Goal: Book appointment/travel/reservation

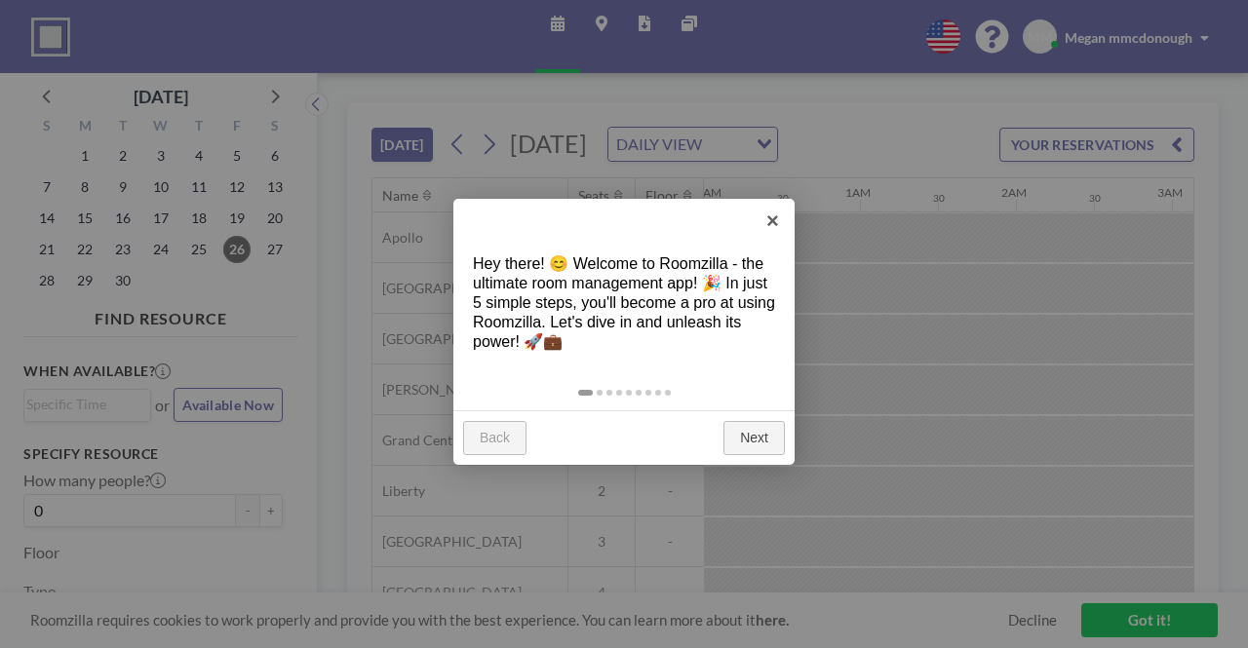
scroll to position [0, 2028]
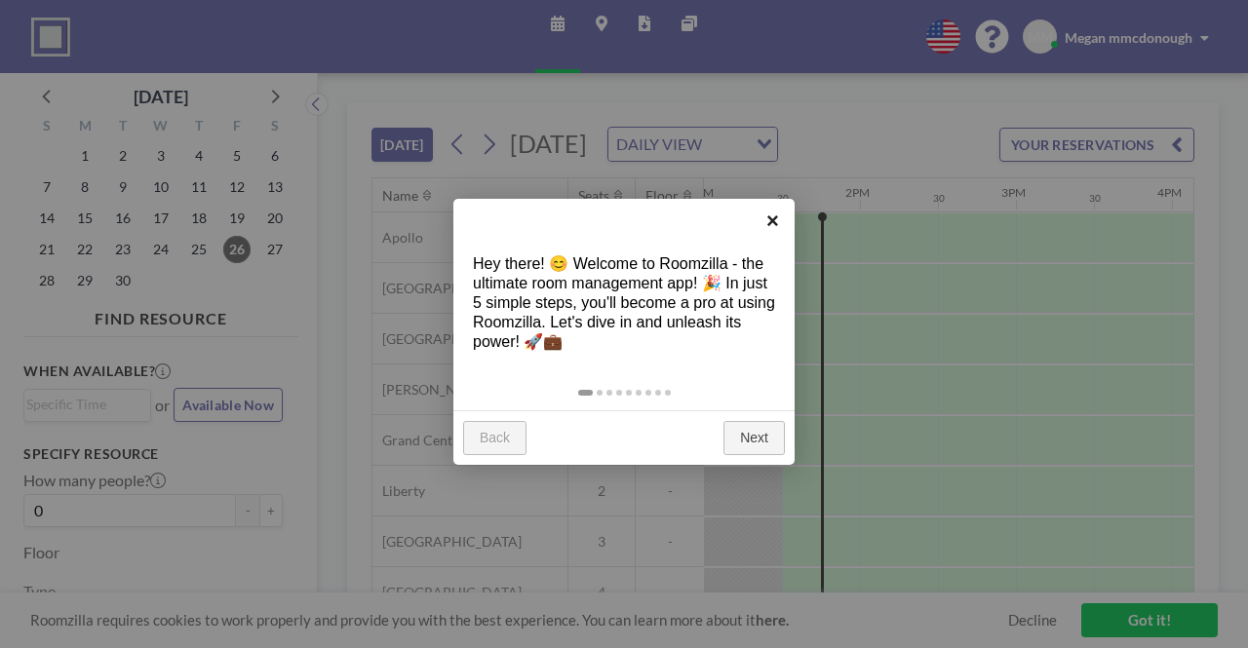
click at [779, 215] on link "×" at bounding box center [773, 221] width 44 height 44
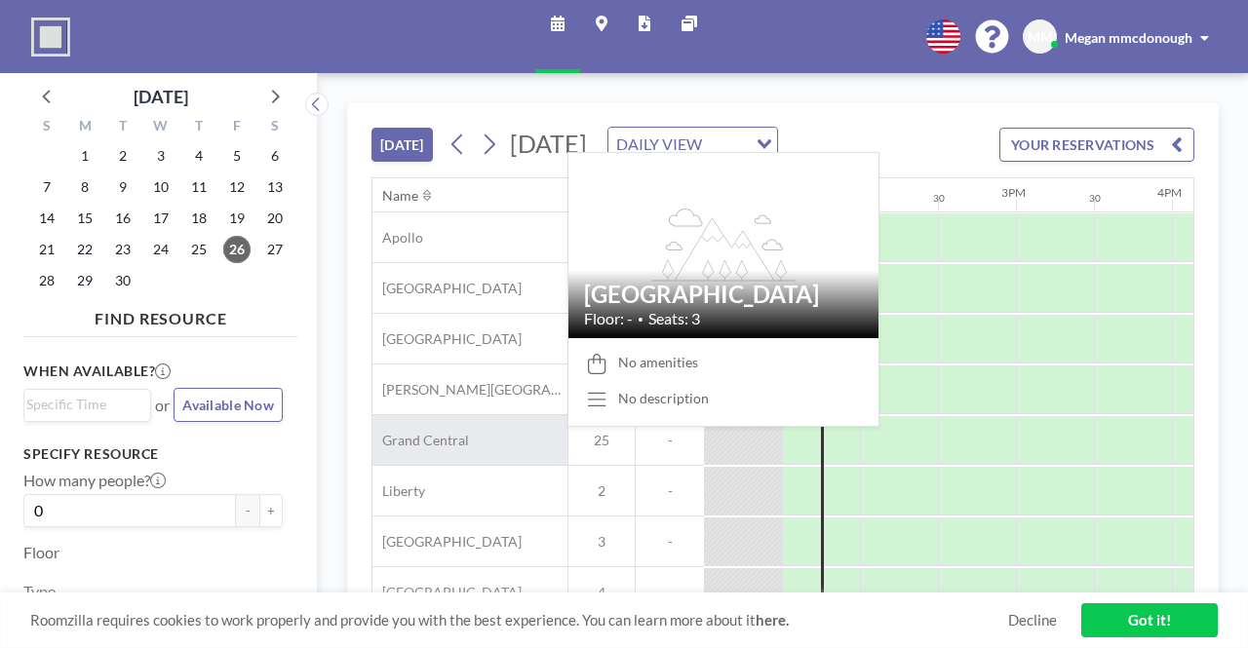
scroll to position [109, 2028]
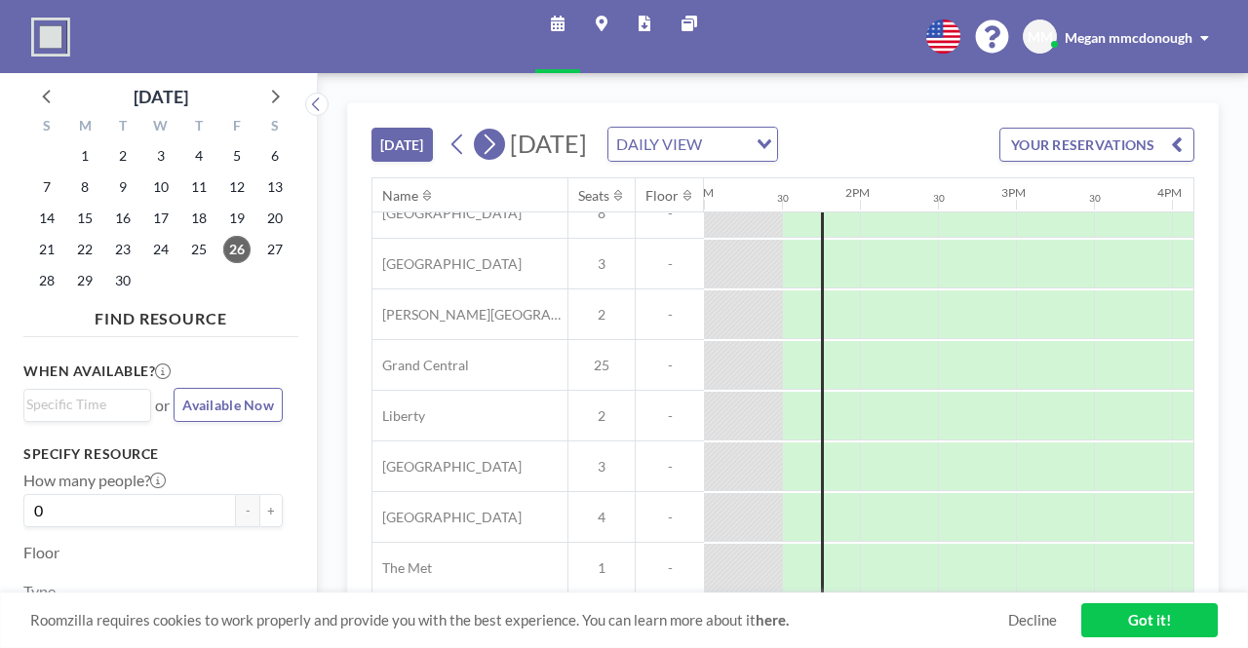
click at [505, 159] on button at bounding box center [489, 144] width 31 height 31
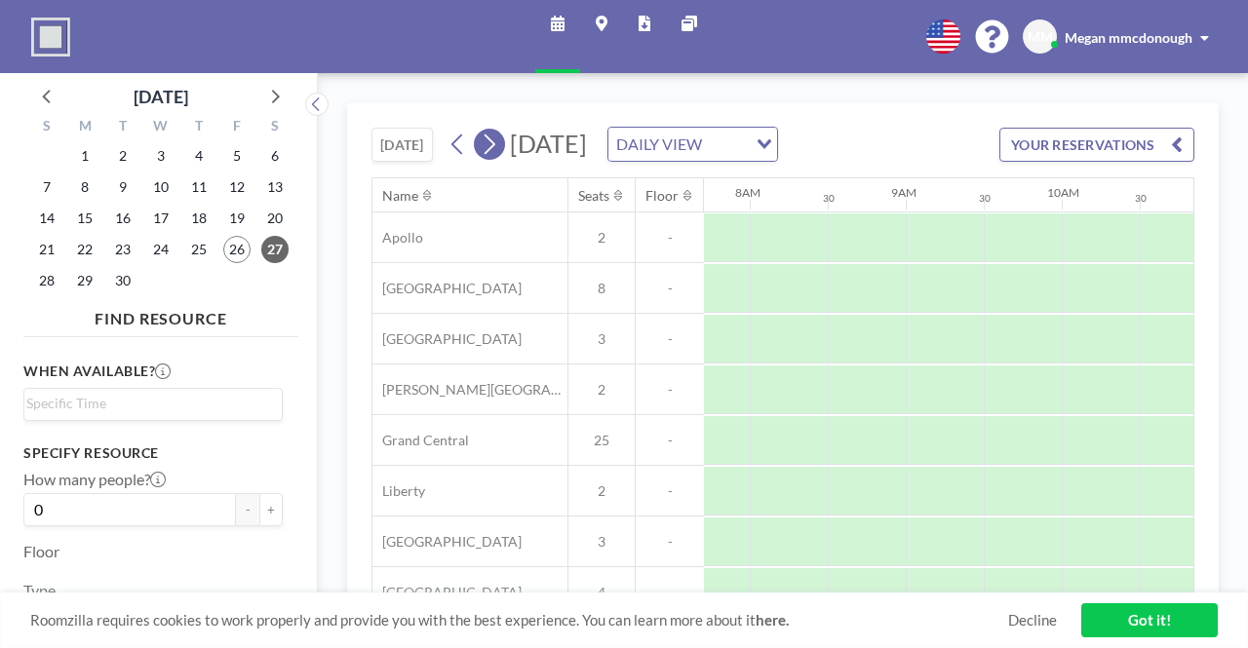
scroll to position [0, 1248]
click at [505, 159] on button at bounding box center [489, 144] width 31 height 31
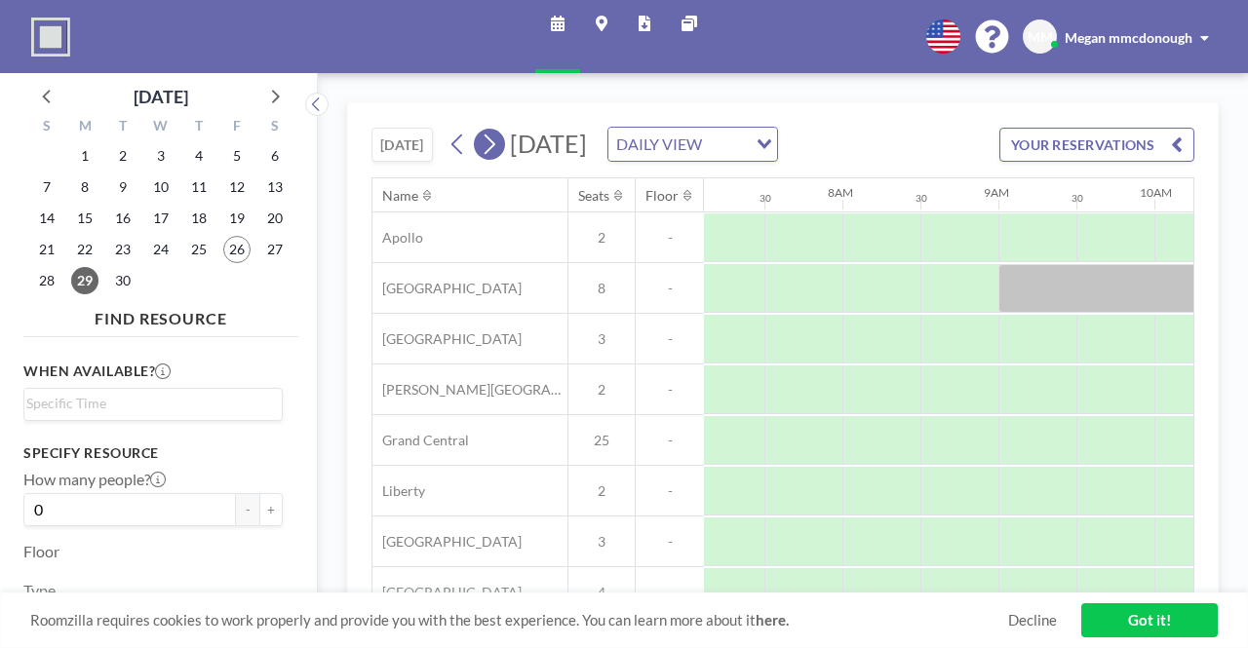
click at [505, 159] on button at bounding box center [489, 144] width 31 height 31
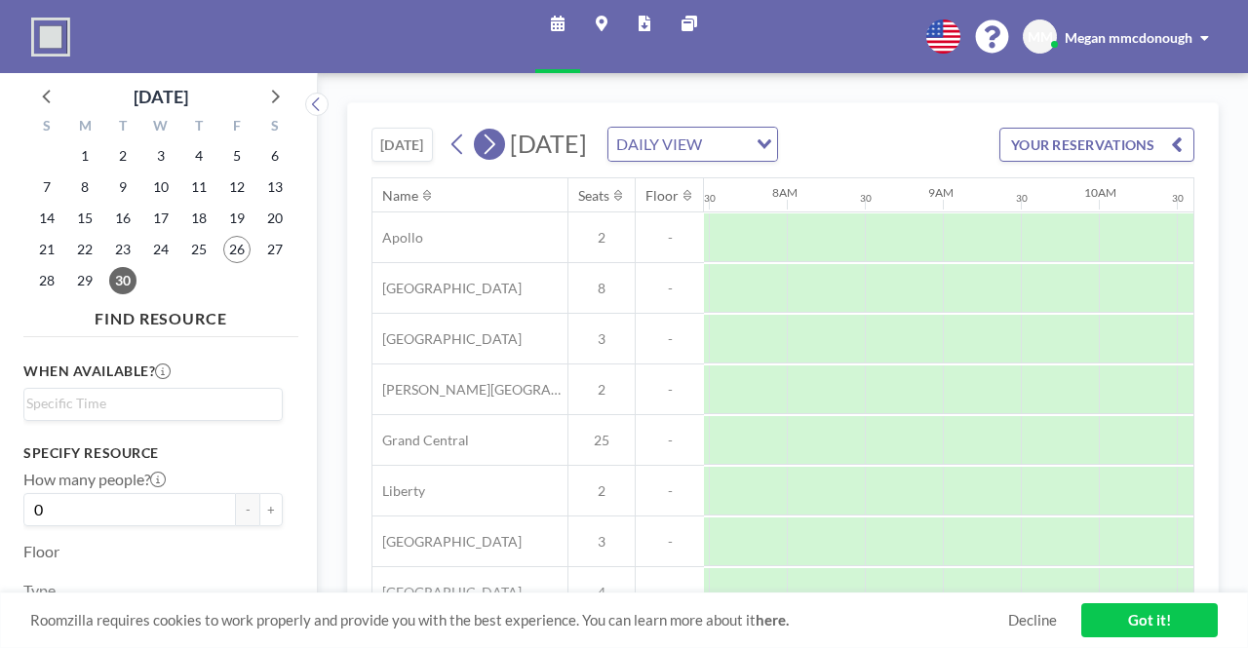
click at [505, 159] on button at bounding box center [489, 144] width 31 height 31
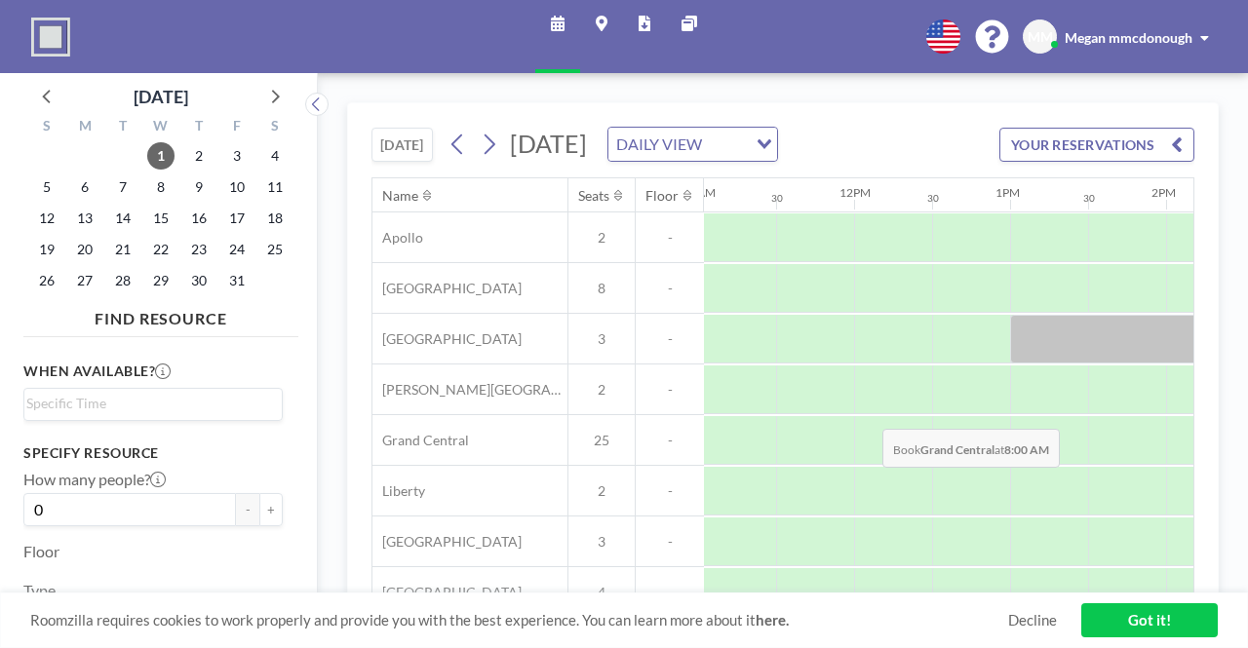
scroll to position [0, 1723]
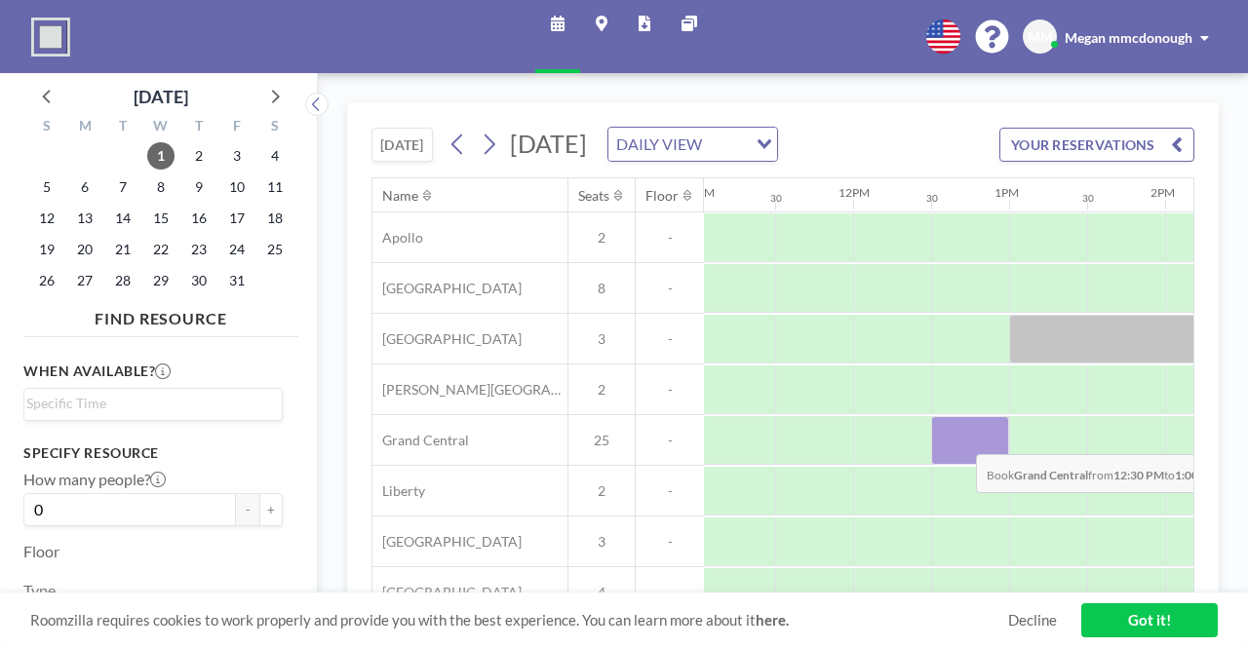
click at [960, 465] on div at bounding box center [970, 440] width 78 height 49
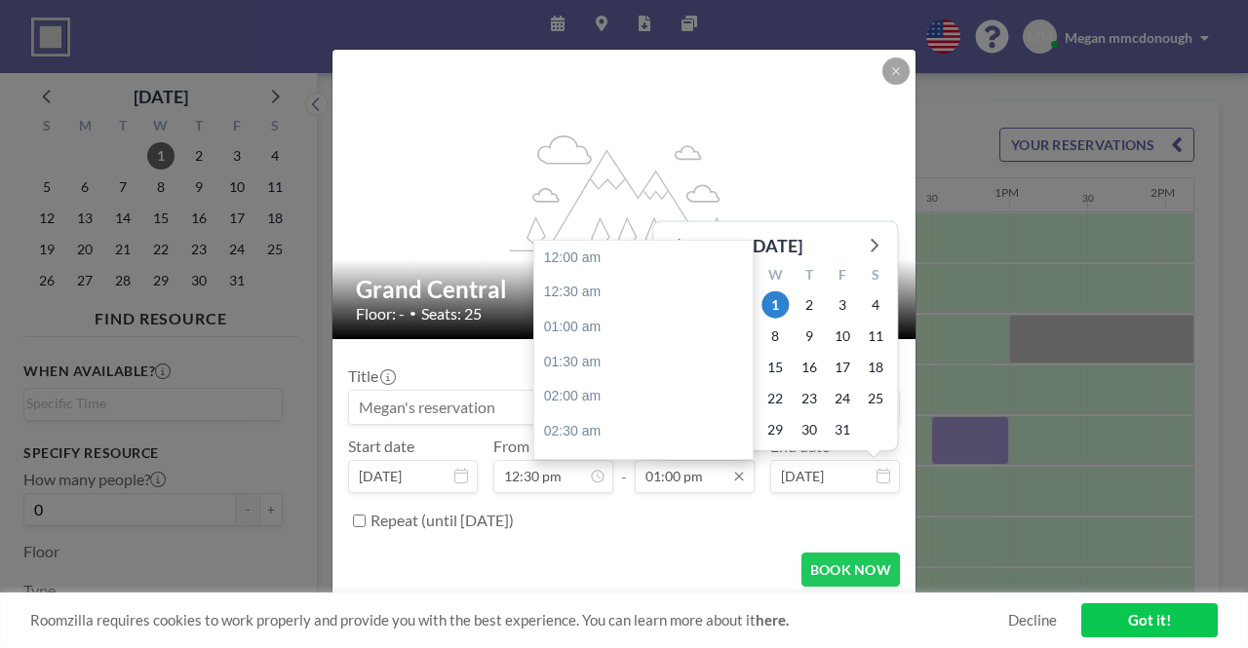
scroll to position [902, 0]
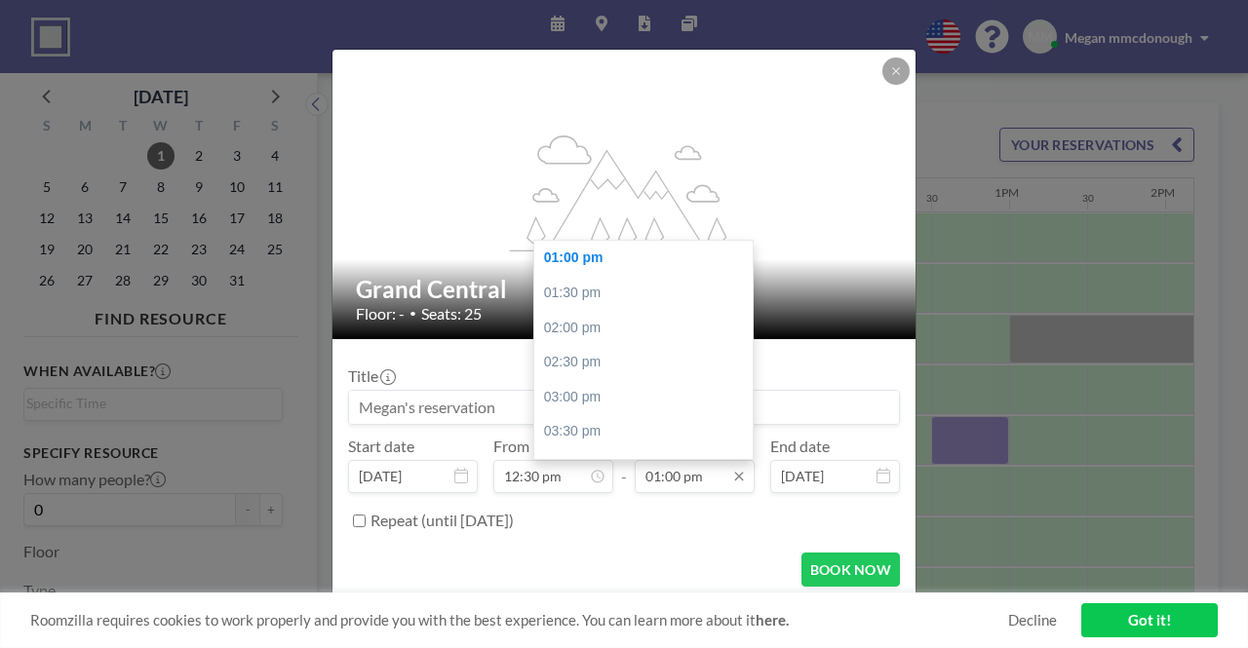
click at [661, 479] on input "01:00 pm" at bounding box center [695, 476] width 120 height 33
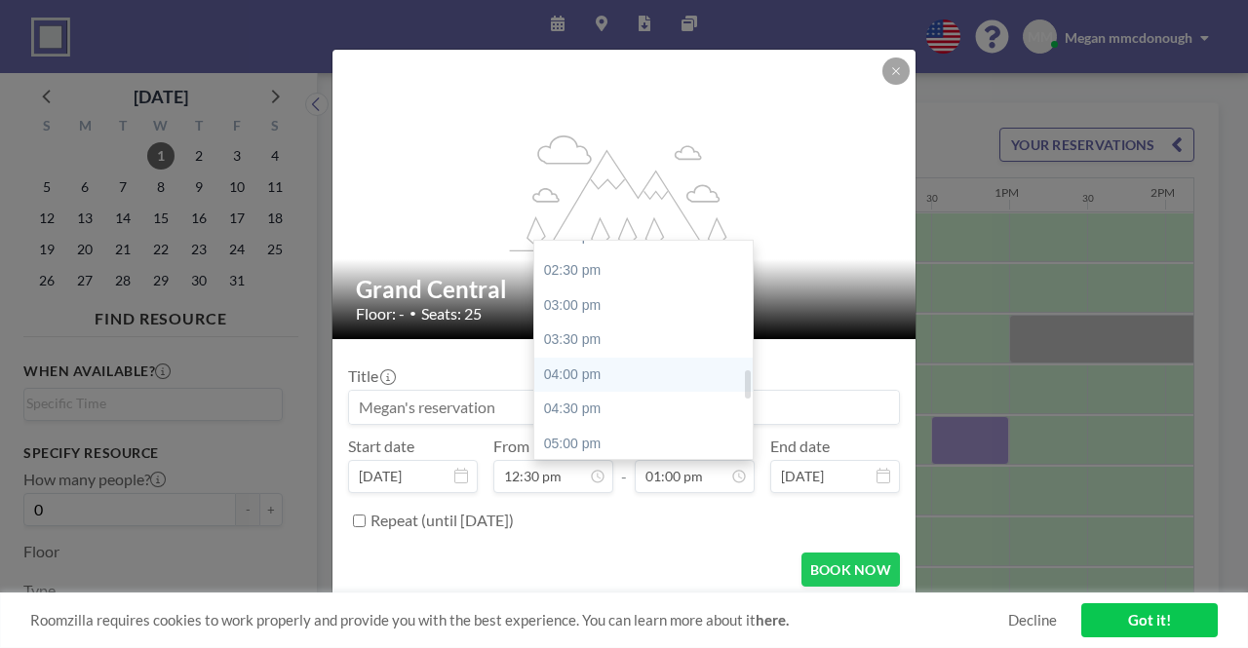
scroll to position [992, 0]
click at [633, 369] on div "04:00 pm" at bounding box center [648, 376] width 228 height 35
type input "04:00 pm"
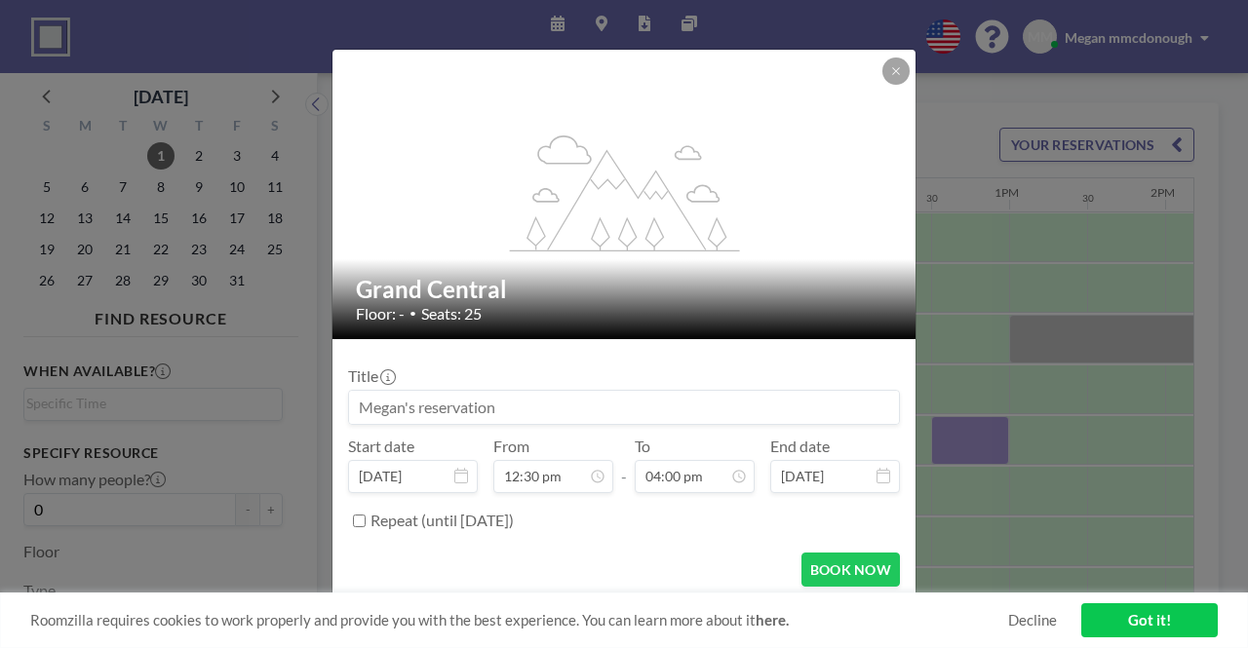
click at [633, 369] on div "Title" at bounding box center [624, 396] width 552 height 58
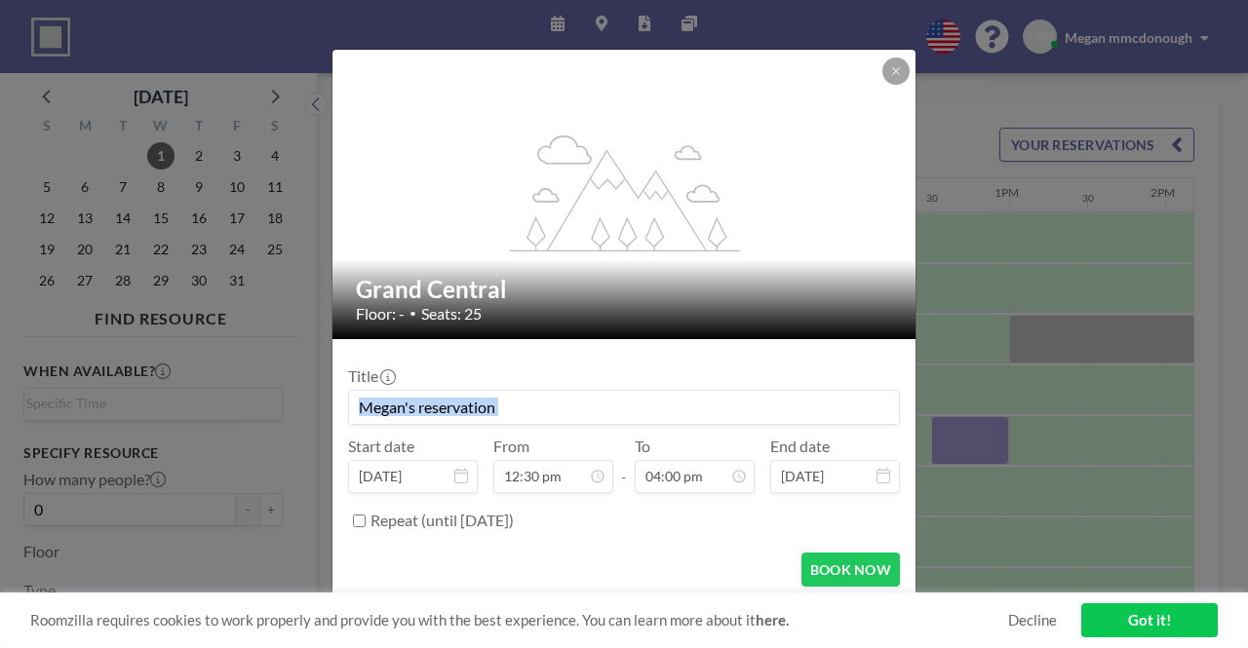
click at [633, 369] on div "Title" at bounding box center [624, 396] width 552 height 58
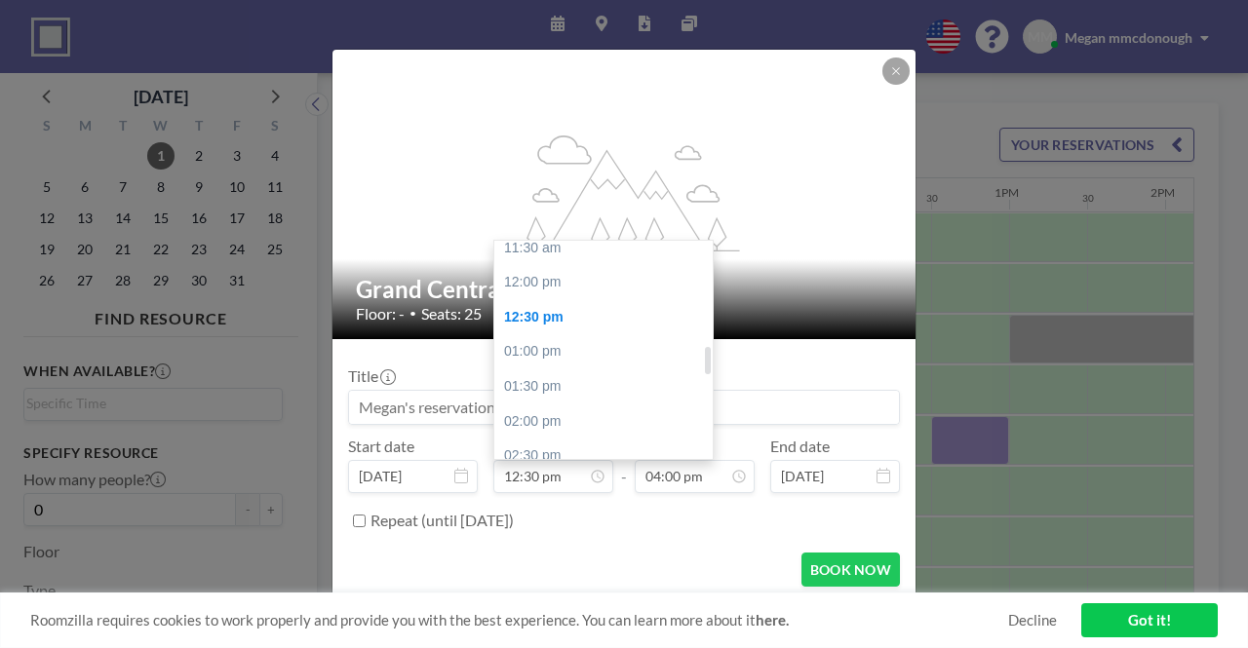
scroll to position [807, 0]
click at [611, 277] on div "12:00 pm" at bounding box center [608, 283] width 228 height 35
type input "12:00 pm"
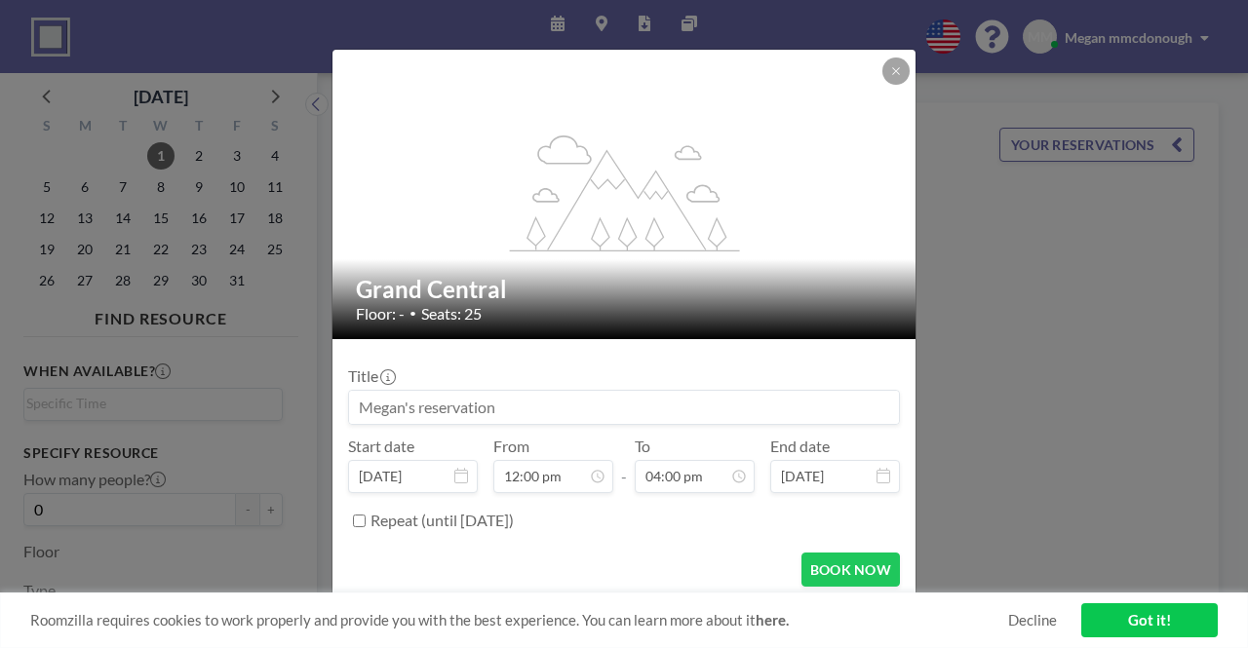
scroll to position [1, 0]
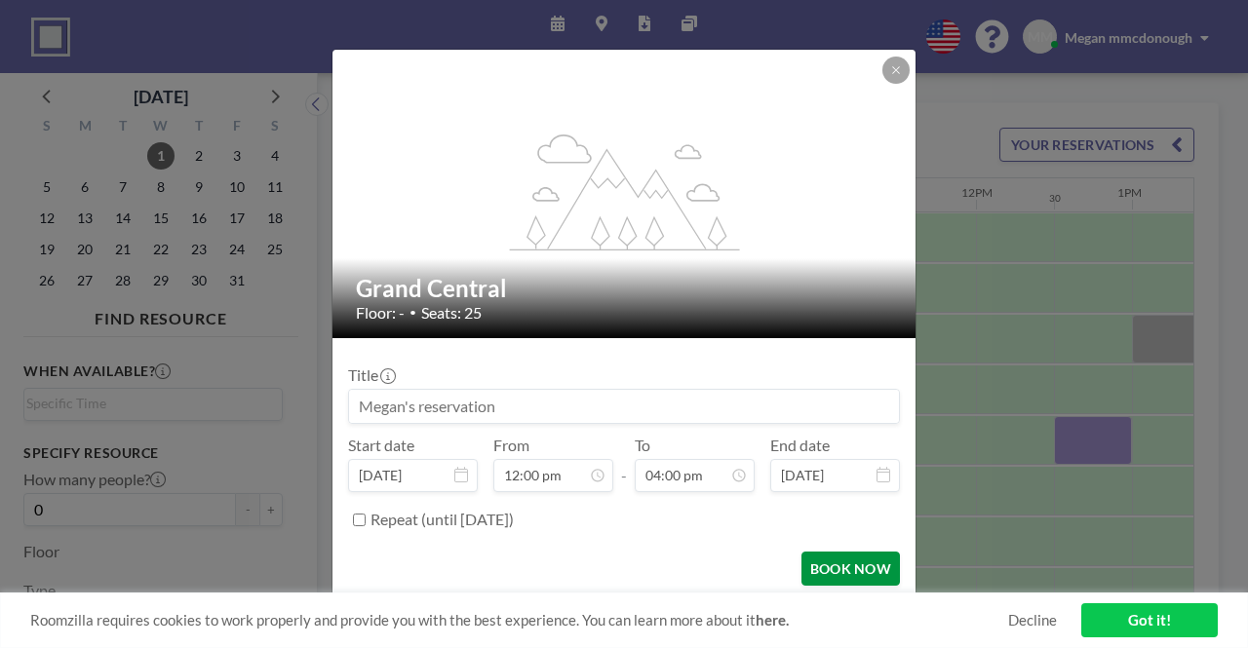
click at [852, 564] on button "BOOK NOW" at bounding box center [850, 569] width 98 height 34
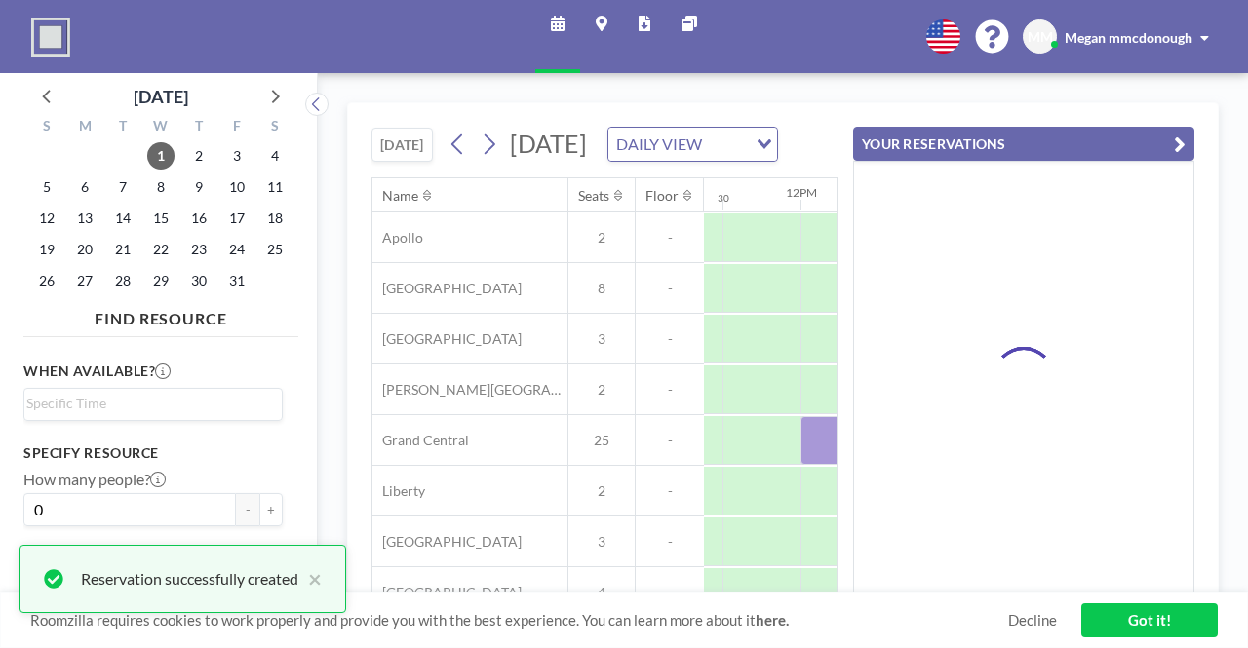
scroll to position [0, 1794]
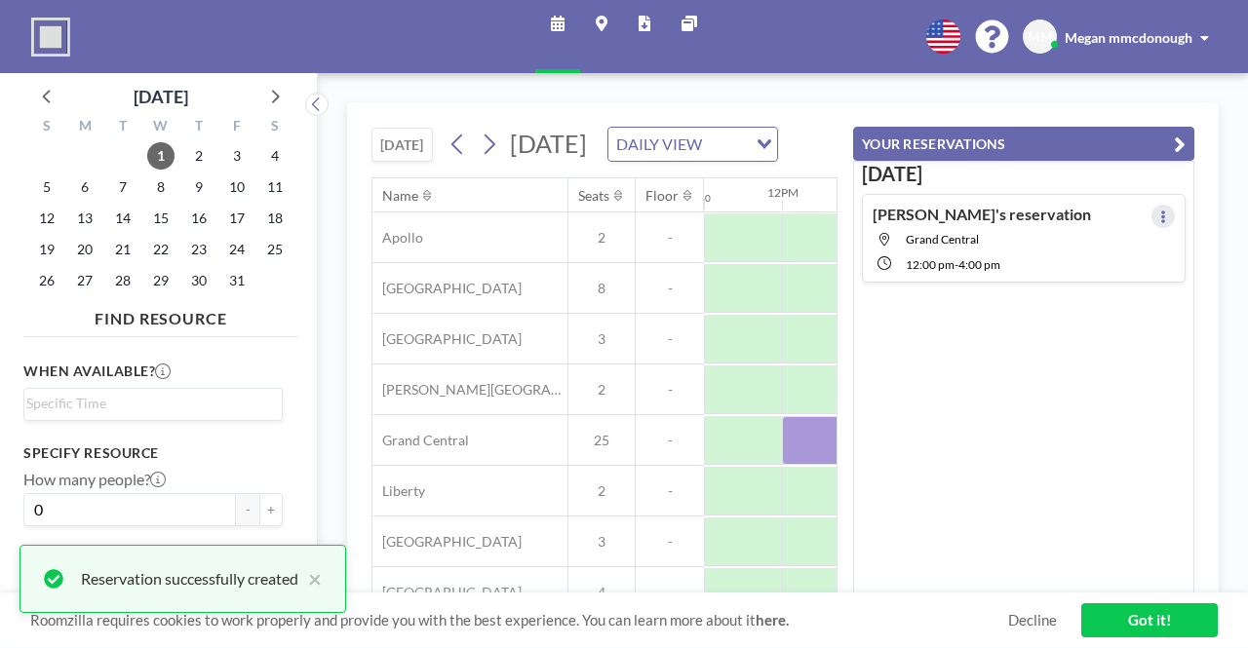
click at [1159, 215] on icon at bounding box center [1163, 217] width 8 height 13
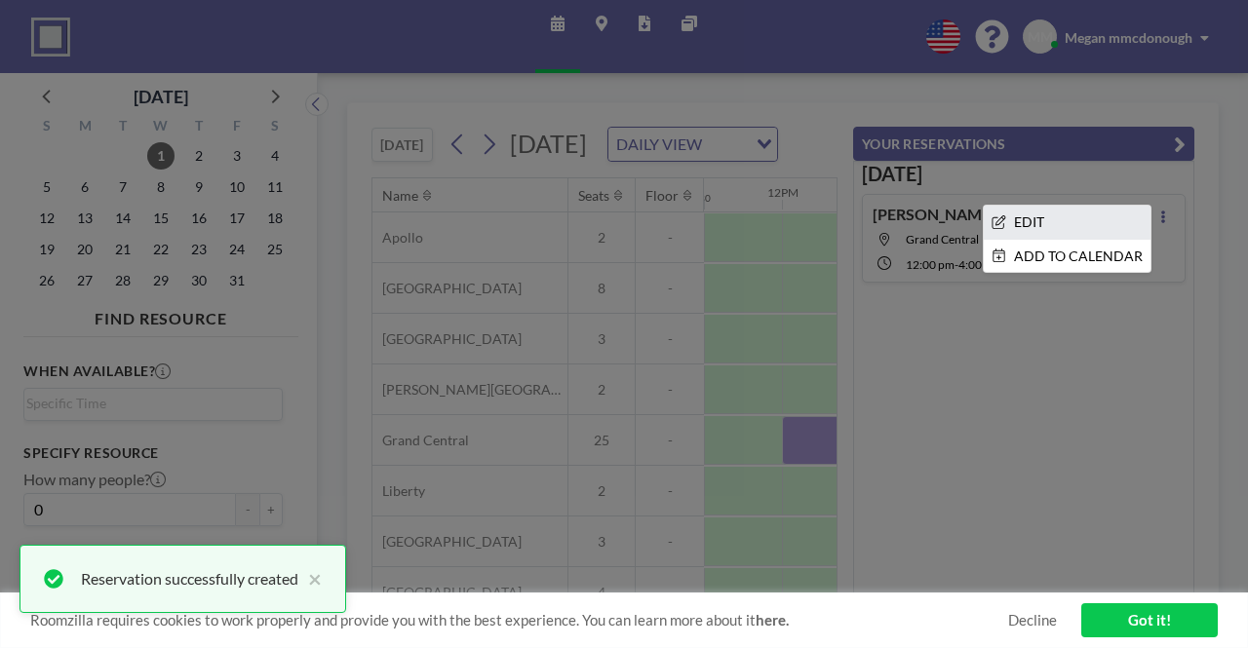
click at [1080, 214] on li "EDIT" at bounding box center [1067, 222] width 167 height 33
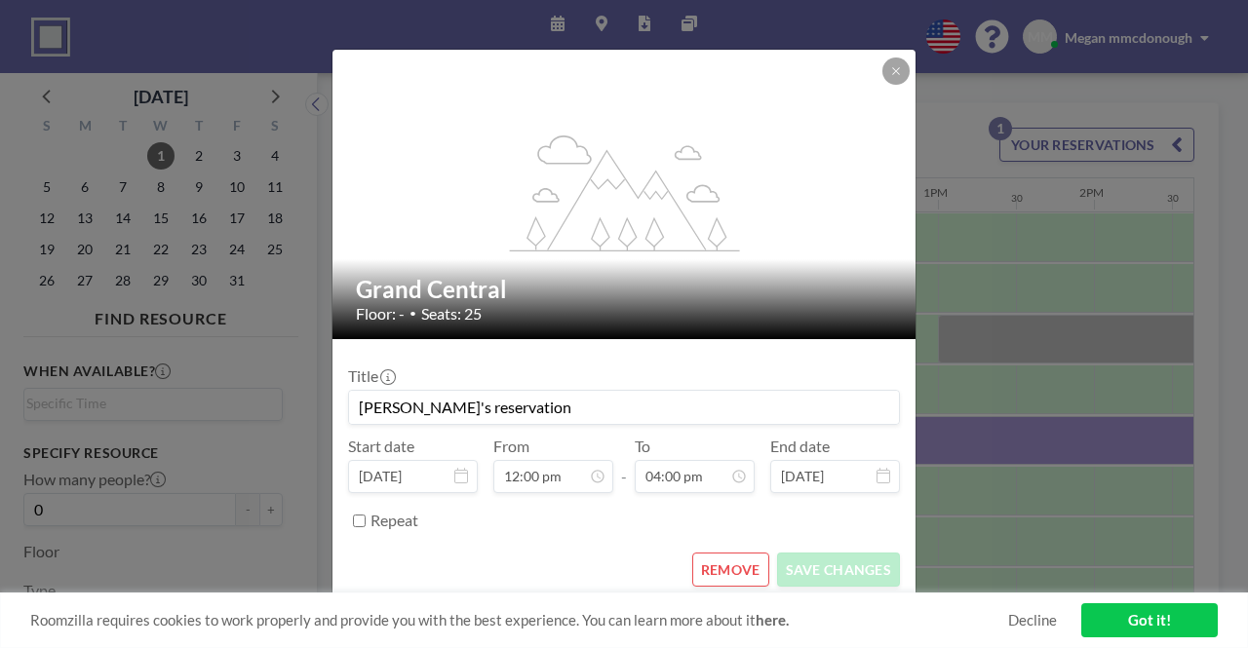
drag, startPoint x: 541, startPoint y: 393, endPoint x: 237, endPoint y: 420, distance: 305.4
click at [237, 420] on div "flex-grow: 1.2; Grand Central Floor: - • Seats: 25 Title [PERSON_NAME]'s reserv…" at bounding box center [624, 324] width 1248 height 648
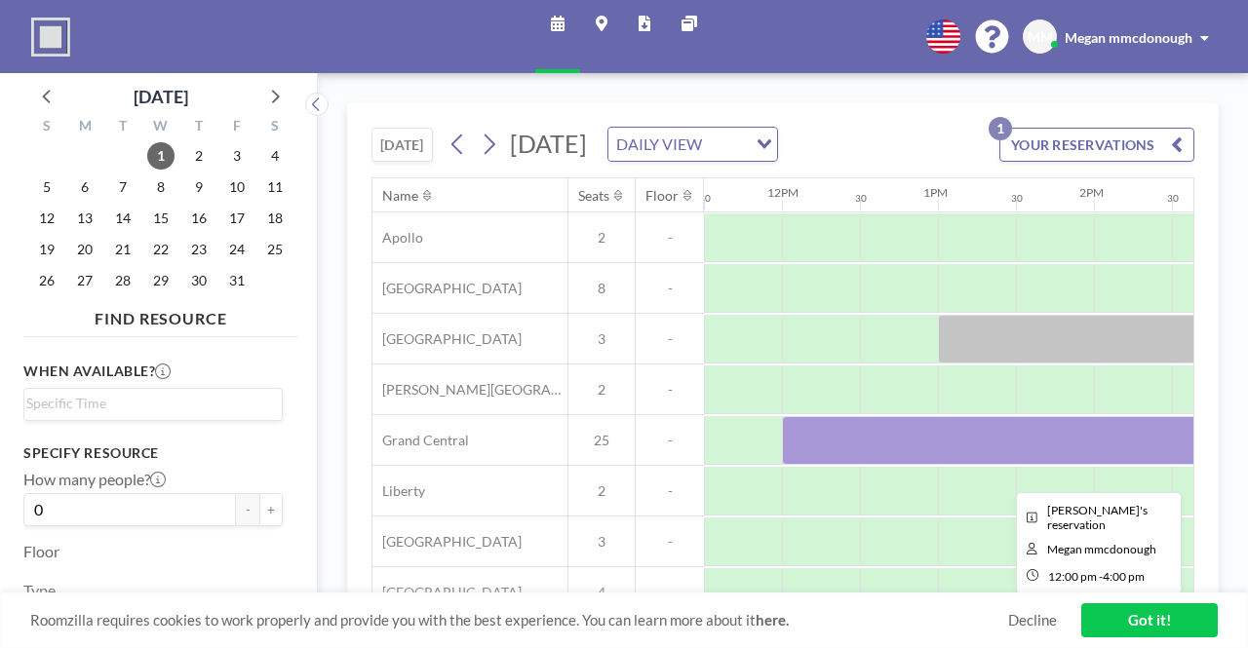
click at [874, 455] on div at bounding box center [1094, 440] width 624 height 49
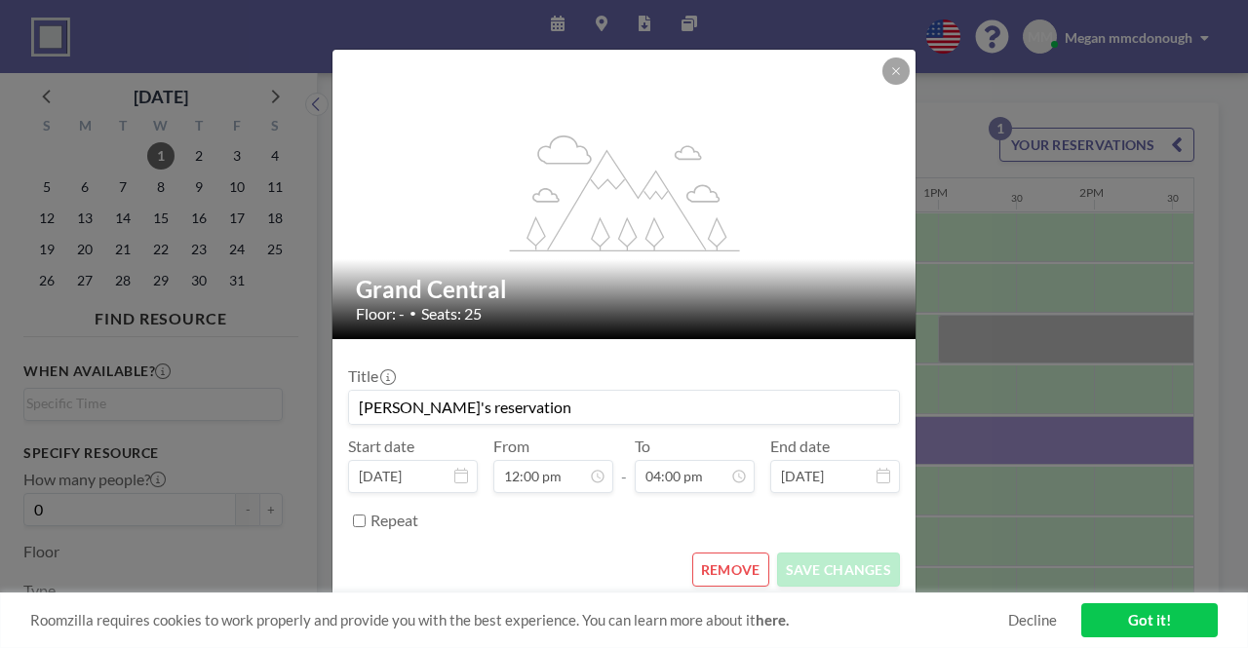
scroll to position [0, 0]
drag, startPoint x: 540, startPoint y: 394, endPoint x: 254, endPoint y: 453, distance: 291.8
click at [254, 453] on div "flex-grow: 1.2; Grand Central Floor: - • Seats: 25 Title [PERSON_NAME]'s reserv…" at bounding box center [624, 324] width 1248 height 648
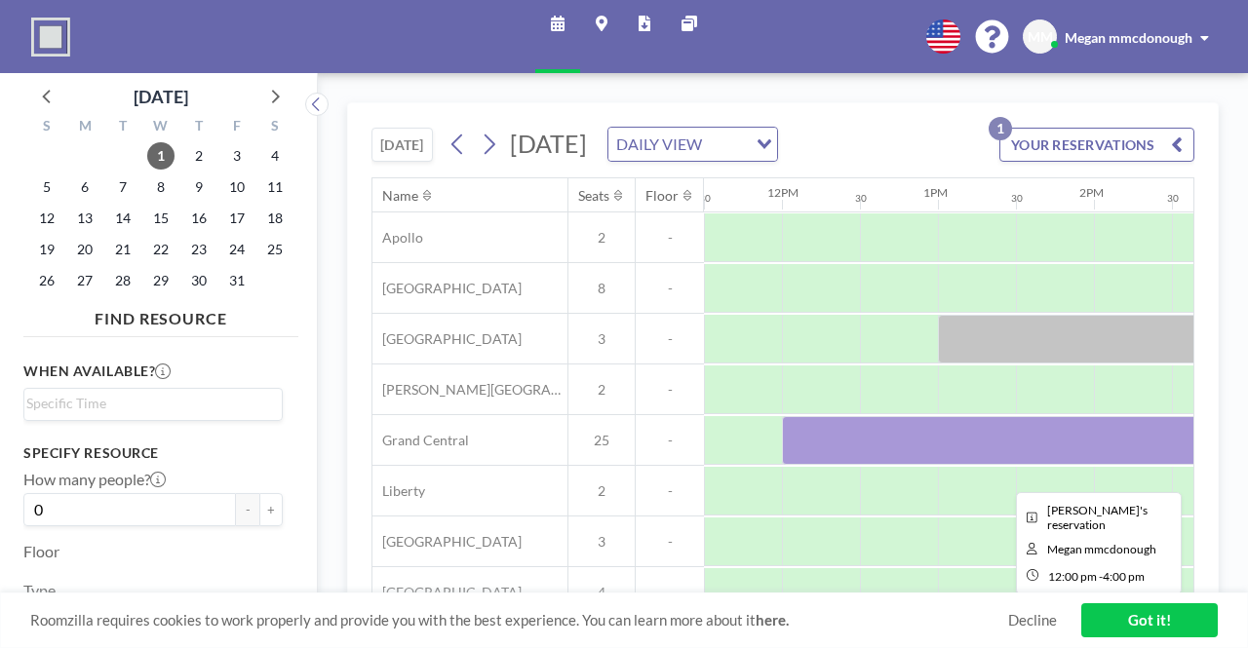
click at [878, 447] on div at bounding box center [1094, 440] width 624 height 49
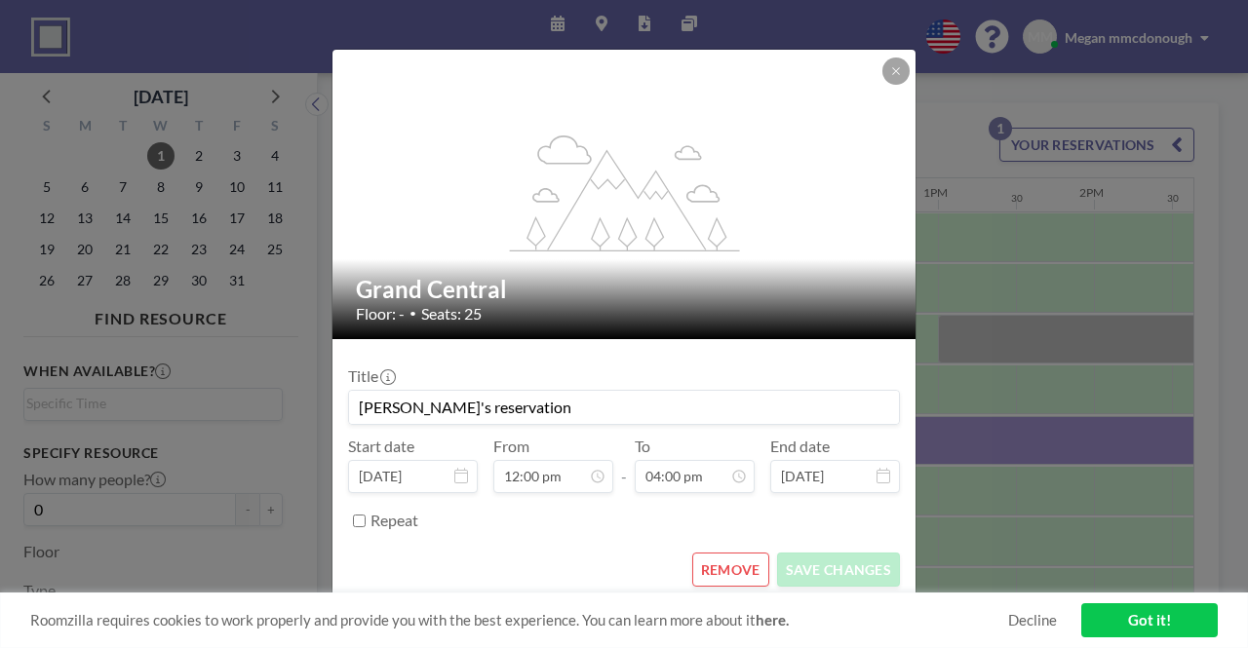
click at [620, 414] on input "[PERSON_NAME]'s reservation" at bounding box center [624, 407] width 550 height 33
type input "M"
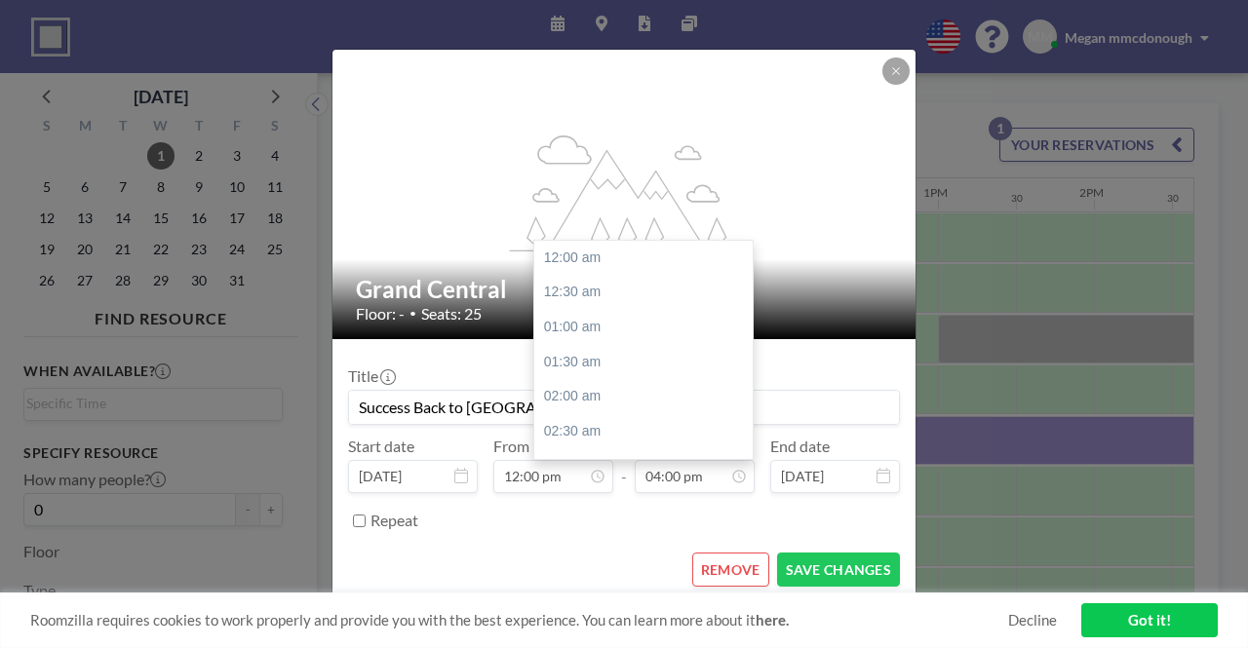
scroll to position [1110, 0]
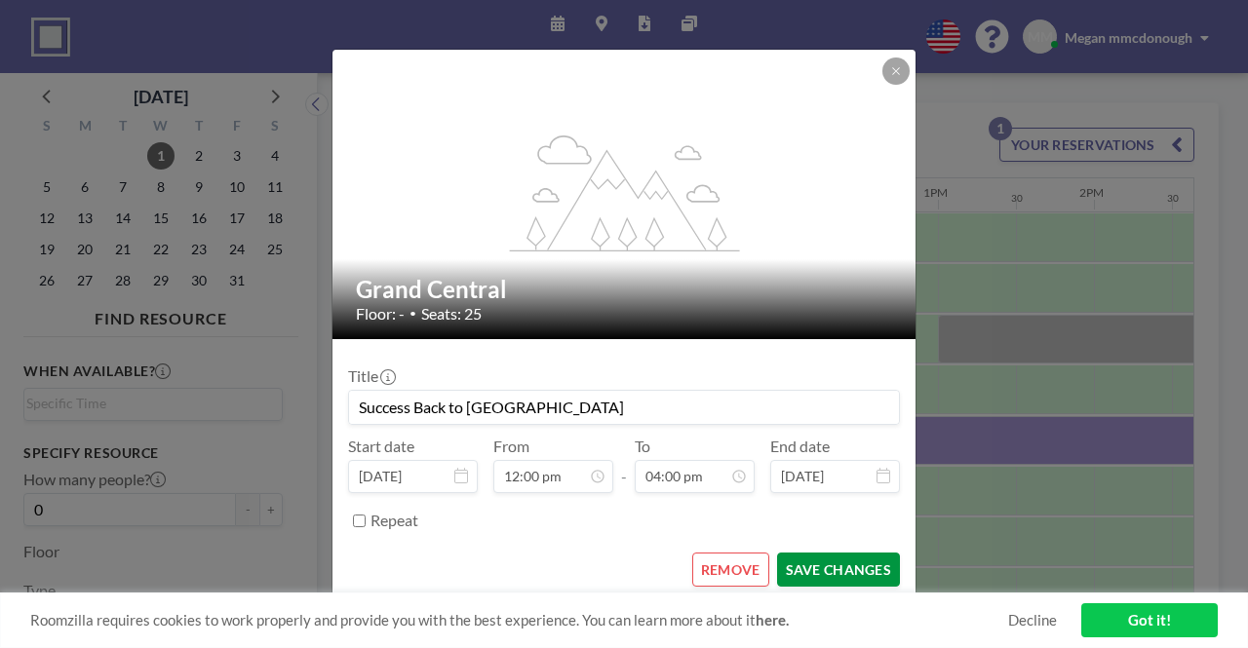
type input "Success Back to [GEOGRAPHIC_DATA]"
click at [846, 571] on button "SAVE CHANGES" at bounding box center [838, 570] width 123 height 34
